Goal: Find specific page/section: Find specific page/section

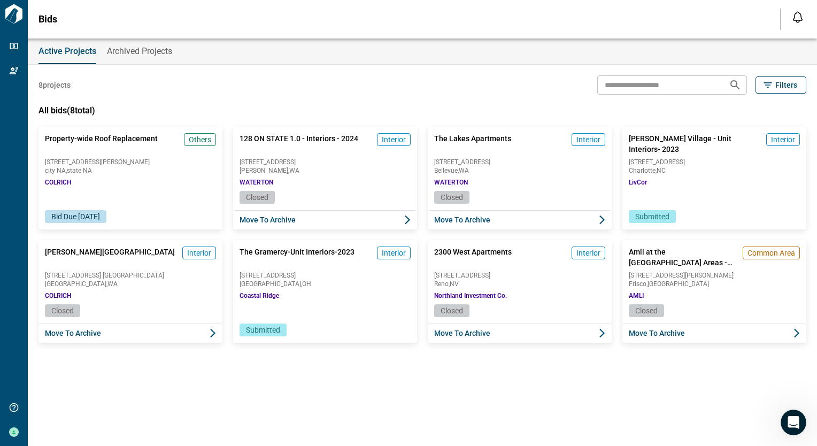
click at [151, 49] on span "Archived Projects" at bounding box center [139, 51] width 65 height 11
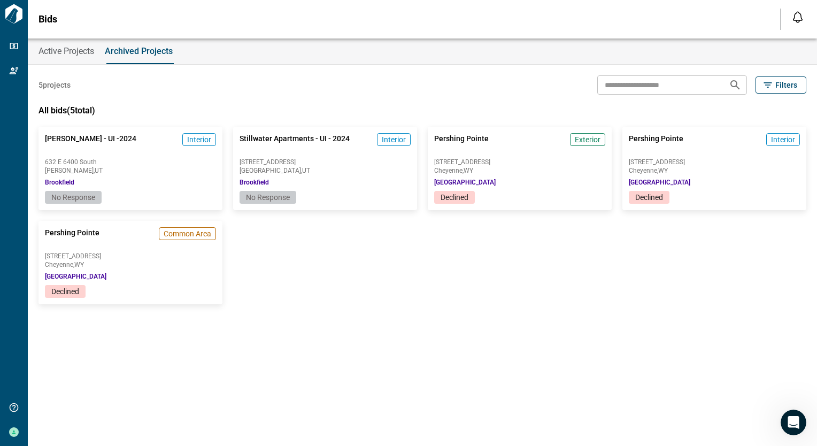
click at [62, 48] on span "Active Projects" at bounding box center [67, 51] width 56 height 11
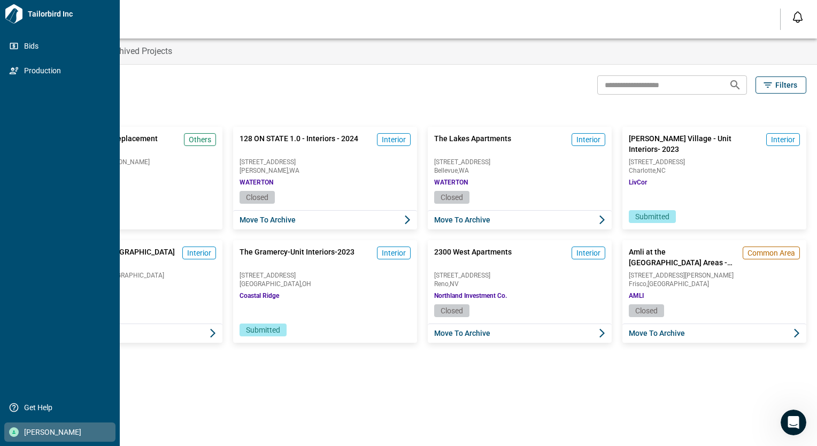
click at [17, 433] on div at bounding box center [14, 432] width 10 height 10
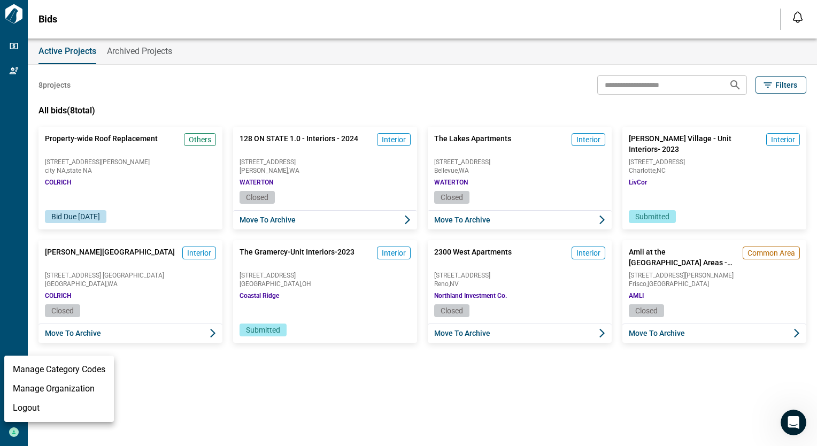
click at [212, 78] on div at bounding box center [408, 223] width 817 height 446
